Goal: Navigation & Orientation: Find specific page/section

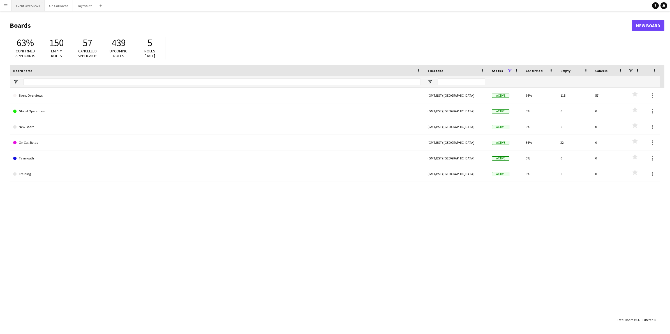
click at [25, 3] on button "Event Overviews Close" at bounding box center [27, 5] width 33 height 11
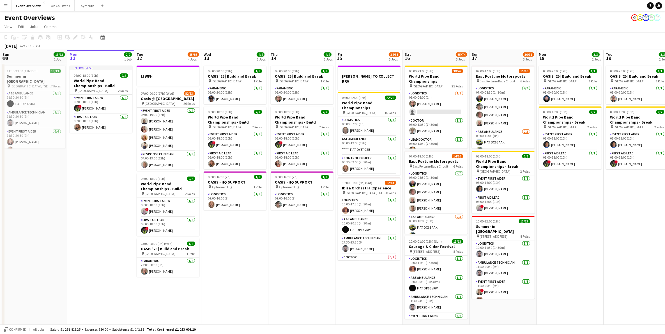
scroll to position [0, 167]
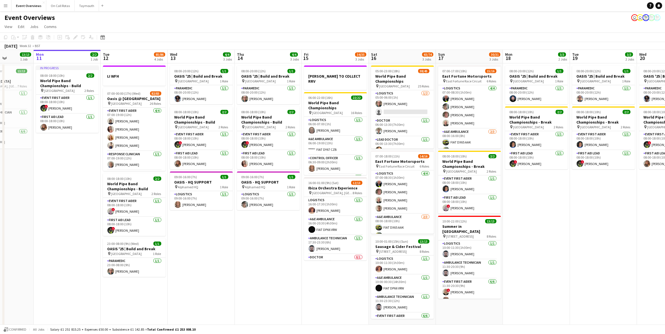
drag, startPoint x: 273, startPoint y: 254, endPoint x: 240, endPoint y: 255, distance: 33.7
click at [240, 255] on app-calendar-viewport "Fri 8 96/97 2 Jobs Sat 9 95/95 2 Jobs Sun 10 13/13 1 Job Mon 11 2/2 1 Job Tue 1…" at bounding box center [332, 190] width 665 height 280
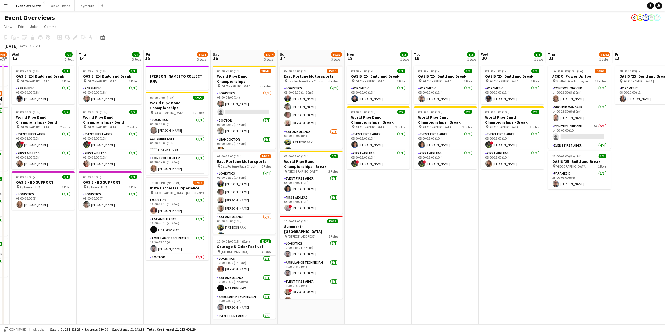
drag, startPoint x: 537, startPoint y: 215, endPoint x: 379, endPoint y: 222, distance: 158.3
click at [379, 222] on app-calendar-viewport "Sun 10 13/13 1 Job Mon 11 2/2 1 Job Tue 12 85/86 4 Jobs Wed 13 4/4 3 Jobs Thu 1…" at bounding box center [332, 195] width 665 height 290
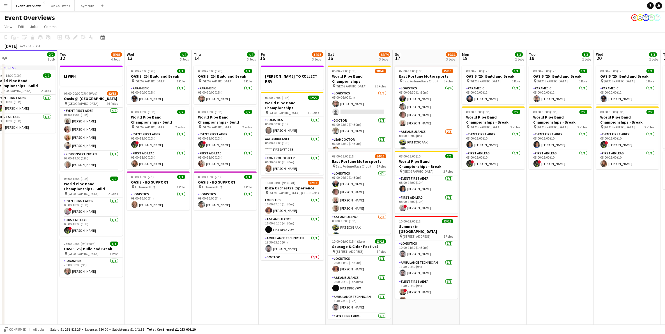
click at [501, 212] on app-calendar-viewport "Sun 10 13/13 1 Job Mon 11 2/2 1 Job Tue 12 85/86 4 Jobs Wed 13 4/4 3 Jobs Thu 1…" at bounding box center [332, 195] width 665 height 290
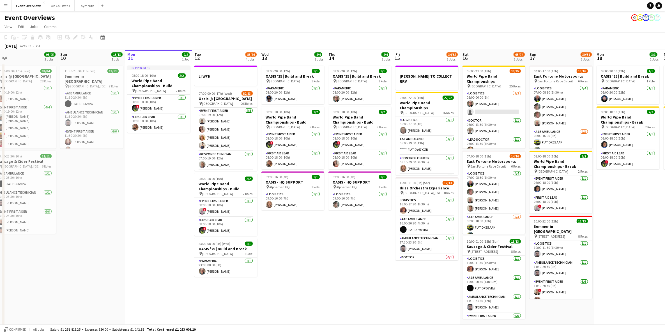
scroll to position [0, 178]
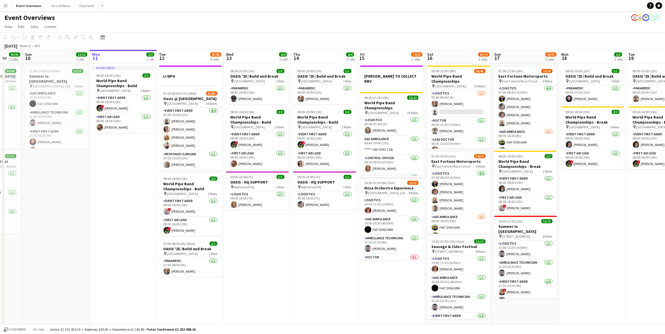
drag, startPoint x: 295, startPoint y: 283, endPoint x: 299, endPoint y: 244, distance: 38.7
click at [339, 274] on app-calendar-viewport "Thu 7 Fri 8 96/97 2 Jobs Sat 9 95/95 2 Jobs Sun 10 13/13 1 Job Mon 11 2/2 1 Job…" at bounding box center [332, 195] width 665 height 290
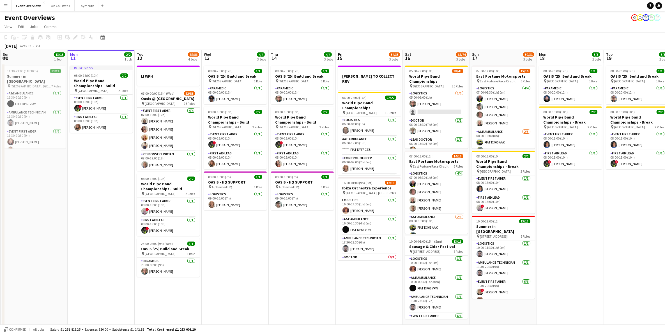
drag, startPoint x: 100, startPoint y: 259, endPoint x: 185, endPoint y: 199, distance: 103.6
click at [206, 228] on app-calendar-viewport "Thu 7 4/4 3 Jobs Fri 8 96/97 2 Jobs Sat 9 95/95 2 Jobs Sun 10 13/13 1 Job Mon 1…" at bounding box center [332, 195] width 665 height 290
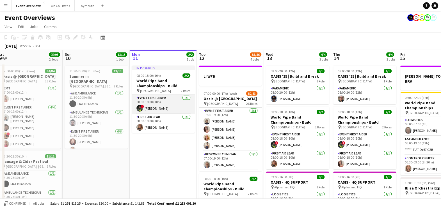
scroll to position [0, 206]
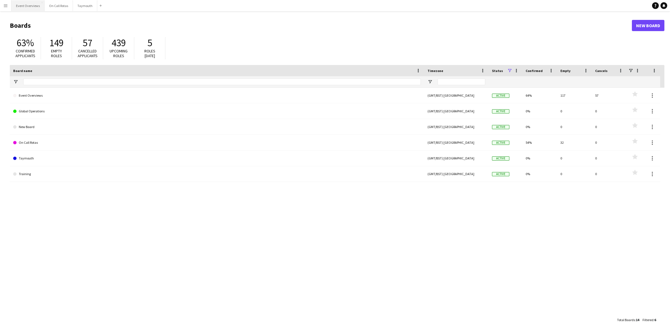
click at [18, 3] on button "Event Overviews Close" at bounding box center [27, 5] width 33 height 11
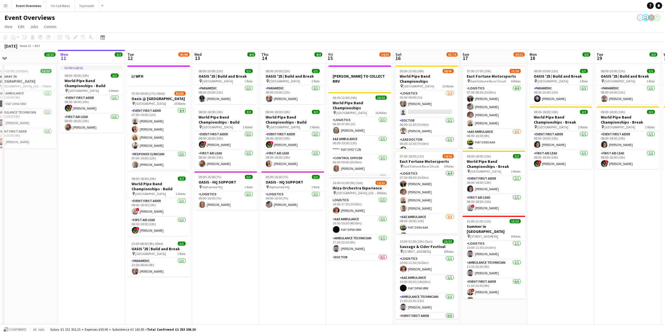
scroll to position [0, 146]
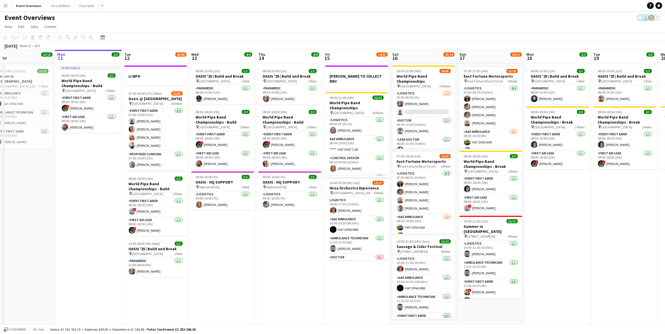
drag, startPoint x: 272, startPoint y: 249, endPoint x: 260, endPoint y: 254, distance: 13.2
click at [260, 254] on app-calendar-viewport "Fri 8 96/97 2 Jobs Sat 9 95/95 2 Jobs Sun 10 13/13 1 Job Mon 11 2/2 1 Job Tue 1…" at bounding box center [332, 190] width 665 height 280
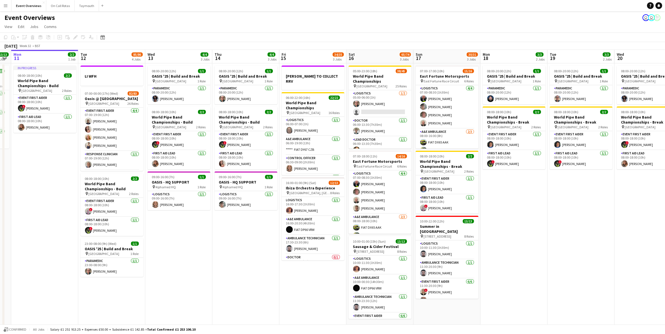
drag, startPoint x: 325, startPoint y: 265, endPoint x: 319, endPoint y: 265, distance: 5.9
click at [319, 265] on app-calendar-viewport "Fri 8 96/97 2 Jobs Sat 9 95/95 2 Jobs Sun 10 13/13 1 Job Mon 11 2/2 1 Job Tue 1…" at bounding box center [332, 190] width 665 height 280
click at [376, 101] on app-card-role "Logistics 1/2 05:00-06:00 (1h) Catriona Seligman single-neutral-actions" at bounding box center [380, 103] width 63 height 27
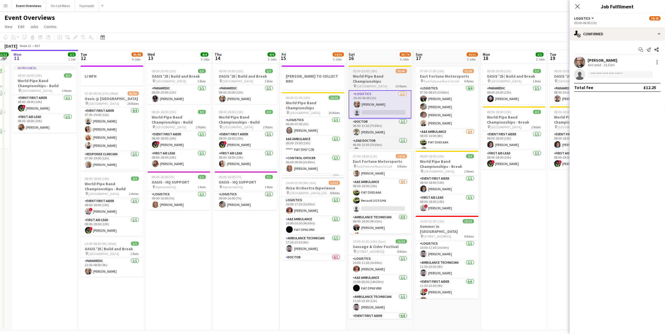
click at [378, 78] on h3 "World Pipe Band Championships" at bounding box center [380, 79] width 63 height 10
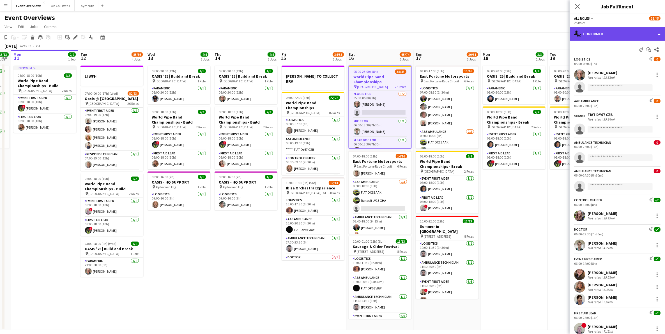
click at [596, 38] on div "single-neutral-actions-check-2 Confirmed" at bounding box center [617, 33] width 95 height 13
click at [621, 58] on div "pen-write Job Details" at bounding box center [636, 58] width 56 height 11
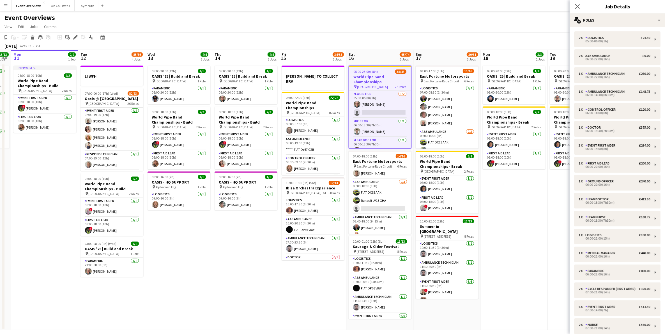
click at [614, 27] on div "2 x Logistics £24.50 05:00-06:00 (1h) 2 x A&E Ambulance £0.00 06:00-22:00 (16h)…" at bounding box center [617, 281] width 95 height 508
click at [622, 20] on div "multiple-users-add Roles" at bounding box center [617, 19] width 95 height 13
click at [625, 48] on div "maps-pin-1 Location" at bounding box center [636, 43] width 56 height 11
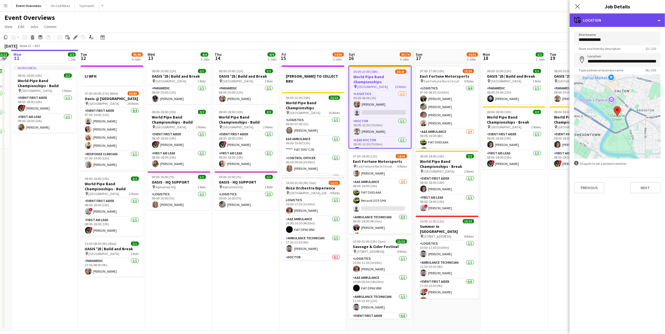
click at [610, 14] on div "maps-pin-1 Location" at bounding box center [617, 19] width 95 height 13
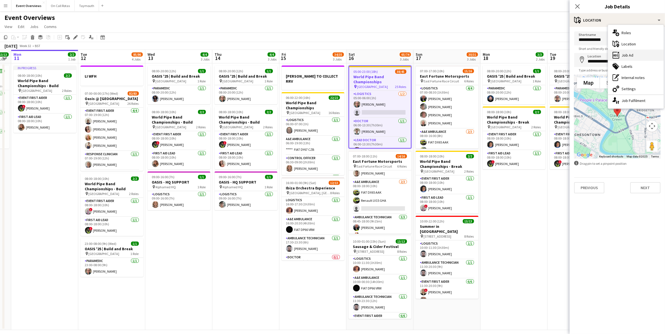
click at [626, 59] on div "ads-window Job Ad" at bounding box center [636, 55] width 56 height 11
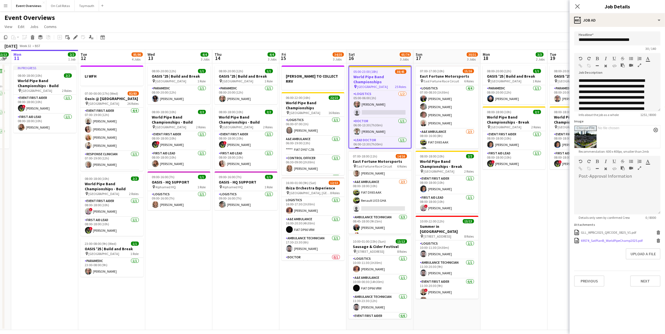
click at [616, 241] on div "69574_SatPlanB_WorldPipeChamp2025.pdf" at bounding box center [612, 241] width 62 height 4
click at [224, 325] on app-date-cell "08:00-20:00 (12h) 1/1 OASIS '25 | Build and Break pin Murrayfield Stadium 1 Rol…" at bounding box center [245, 196] width 67 height 267
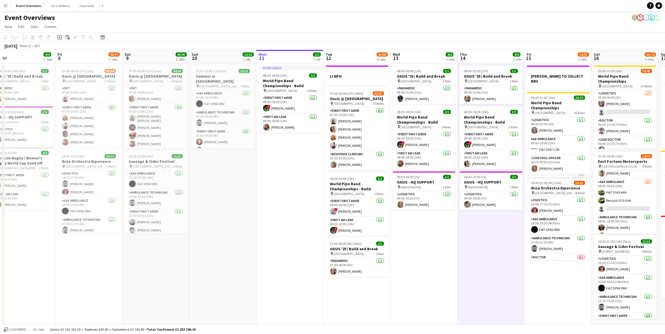
drag, startPoint x: 42, startPoint y: 199, endPoint x: 289, endPoint y: 178, distance: 248.0
click at [289, 178] on app-calendar-viewport "Tue 5 Wed 6 Thu 7 4/4 3 Jobs Fri 8 96/97 2 Jobs Sat 9 95/95 2 Jobs Sun 10 13/13…" at bounding box center [332, 190] width 665 height 280
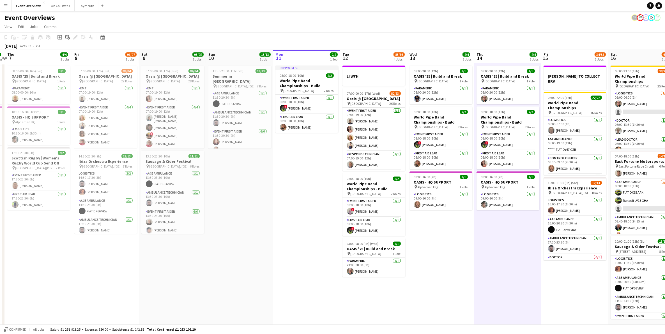
drag, startPoint x: 217, startPoint y: 264, endPoint x: 278, endPoint y: 253, distance: 62.6
click at [278, 254] on app-calendar-viewport "Tue 5 2/2 2 Jobs Wed 6 2/2 2 Jobs Thu 7 4/4 3 Jobs Fri 8 96/97 2 Jobs Sat 9 95/…" at bounding box center [332, 190] width 665 height 280
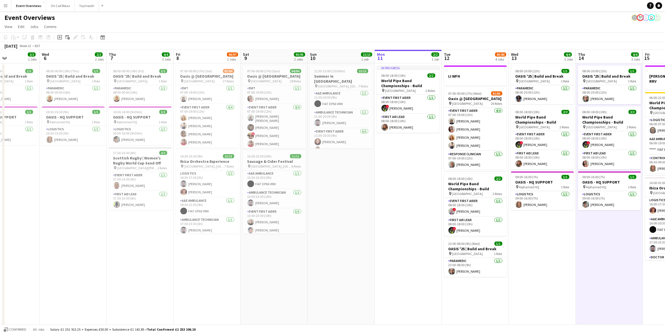
scroll to position [0, 159]
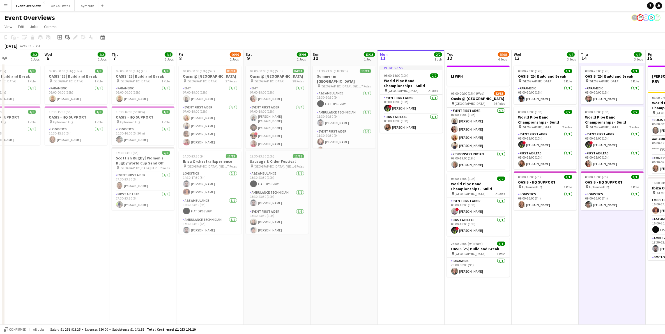
drag, startPoint x: 85, startPoint y: 238, endPoint x: 122, endPoint y: 236, distance: 37.1
click at [122, 236] on app-calendar-viewport "Sun 3 19/19 2 Jobs Mon 4 2/2 3 Jobs Tue 5 2/2 2 Jobs Wed 6 2/2 2 Jobs Thu 7 4/4…" at bounding box center [332, 190] width 665 height 280
